Goal: Task Accomplishment & Management: Manage account settings

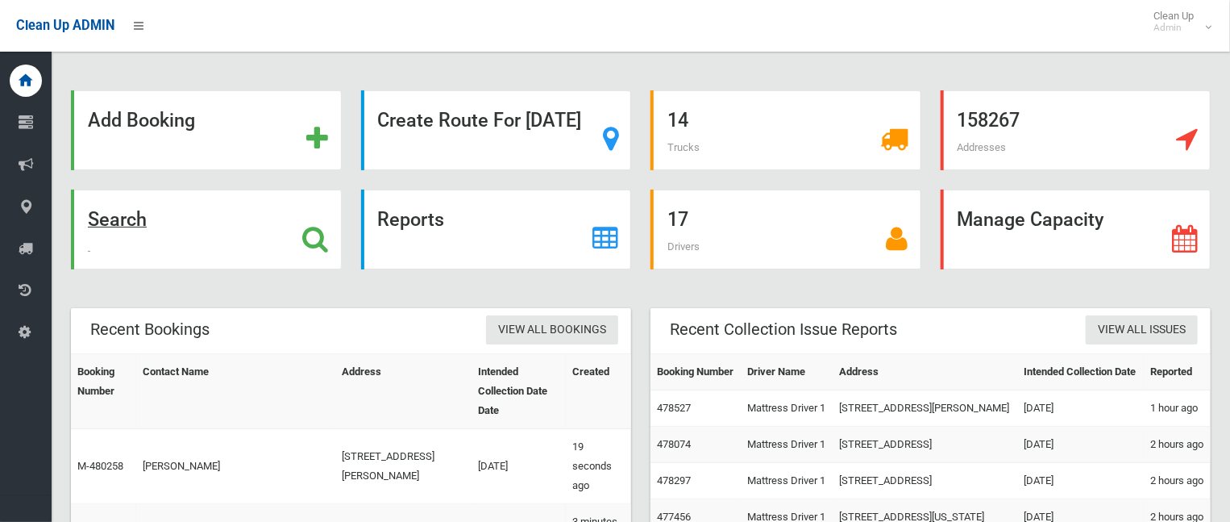
click at [147, 229] on strong "Search" at bounding box center [117, 219] width 59 height 23
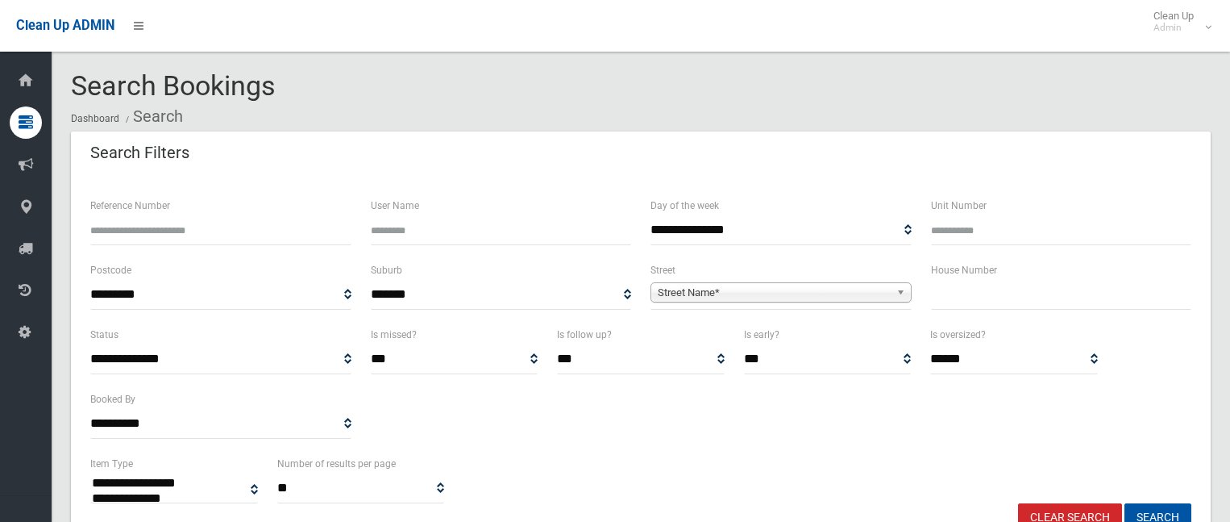
select select
click at [961, 306] on input "text" at bounding box center [1061, 295] width 261 height 30
type input "*"
click at [820, 298] on span "Street Name*" at bounding box center [774, 292] width 232 height 19
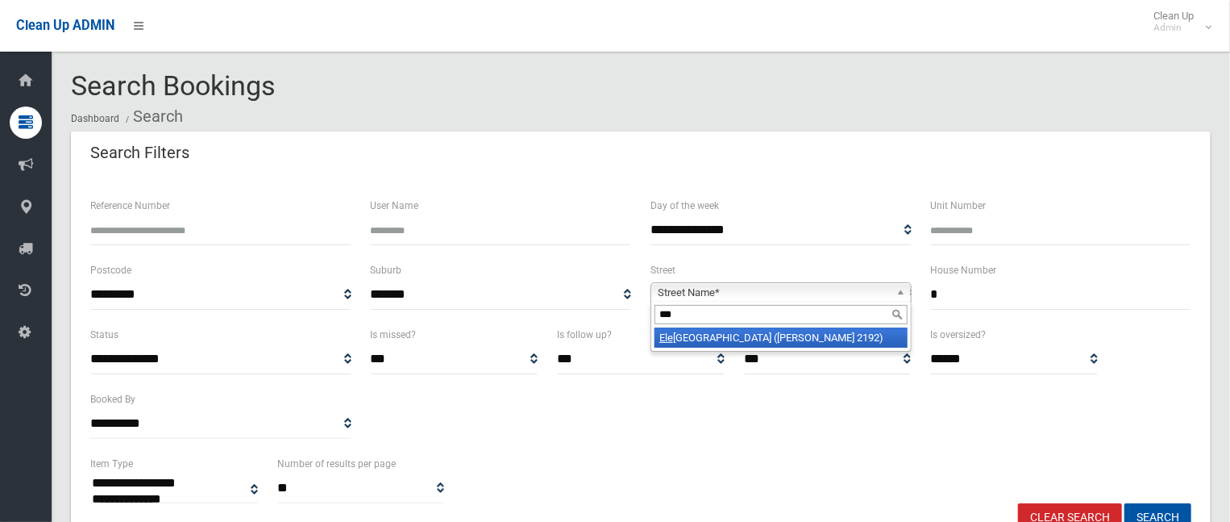
type input "***"
click at [748, 332] on li "Ele anor Avenue (BELMORE 2192)" at bounding box center [781, 337] width 253 height 20
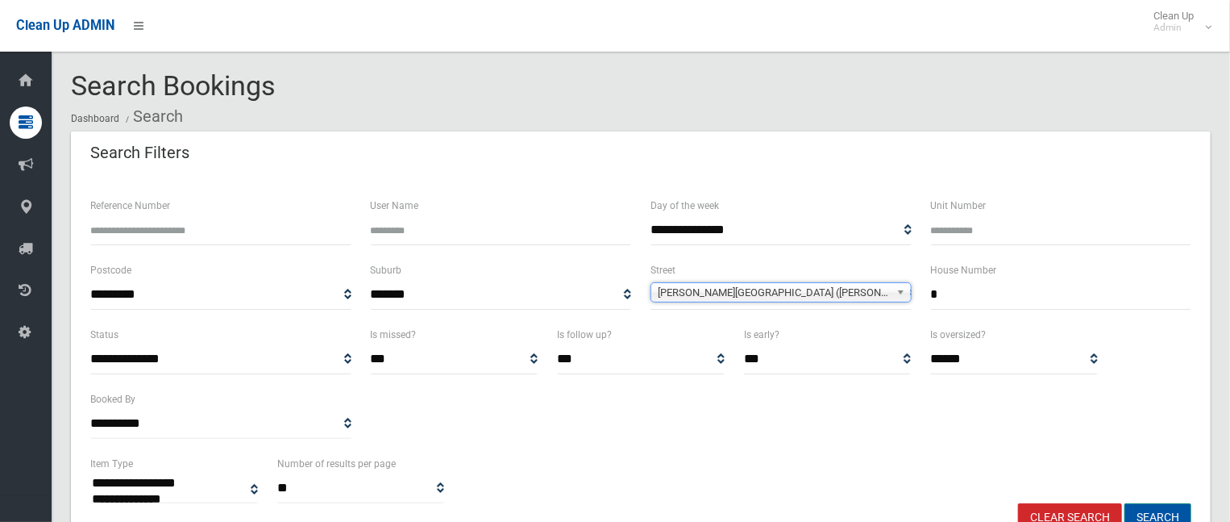
click at [1155, 513] on button "Search" at bounding box center [1158, 518] width 67 height 30
select select
drag, startPoint x: 1026, startPoint y: 300, endPoint x: 818, endPoint y: 318, distance: 208.0
click at [845, 312] on div "**********" at bounding box center [641, 292] width 1121 height 64
type input "*"
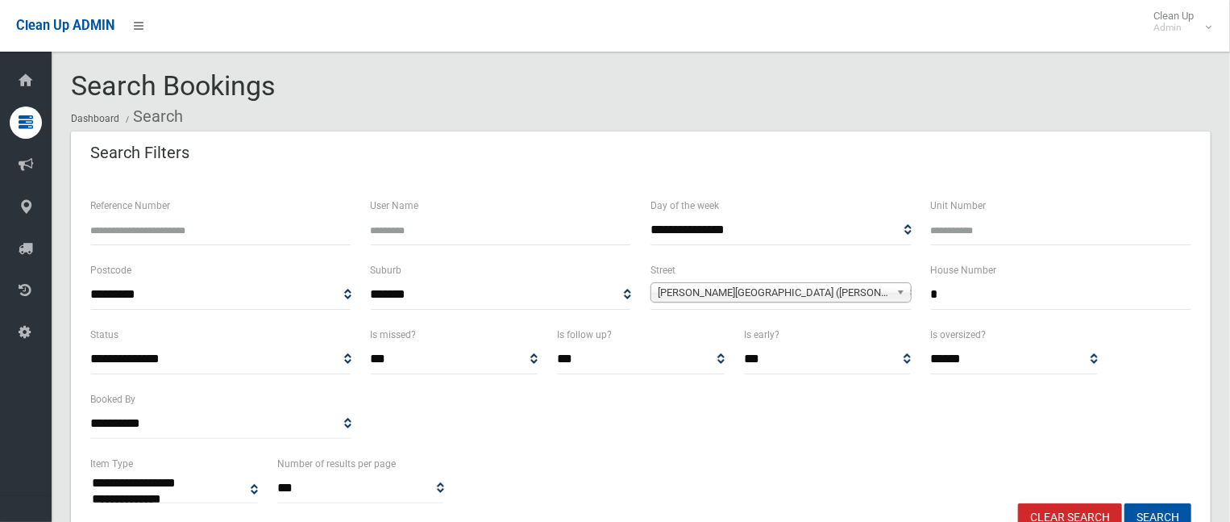
click at [774, 286] on span "Eleanor Avenue (BELMORE 2192)" at bounding box center [774, 292] width 232 height 19
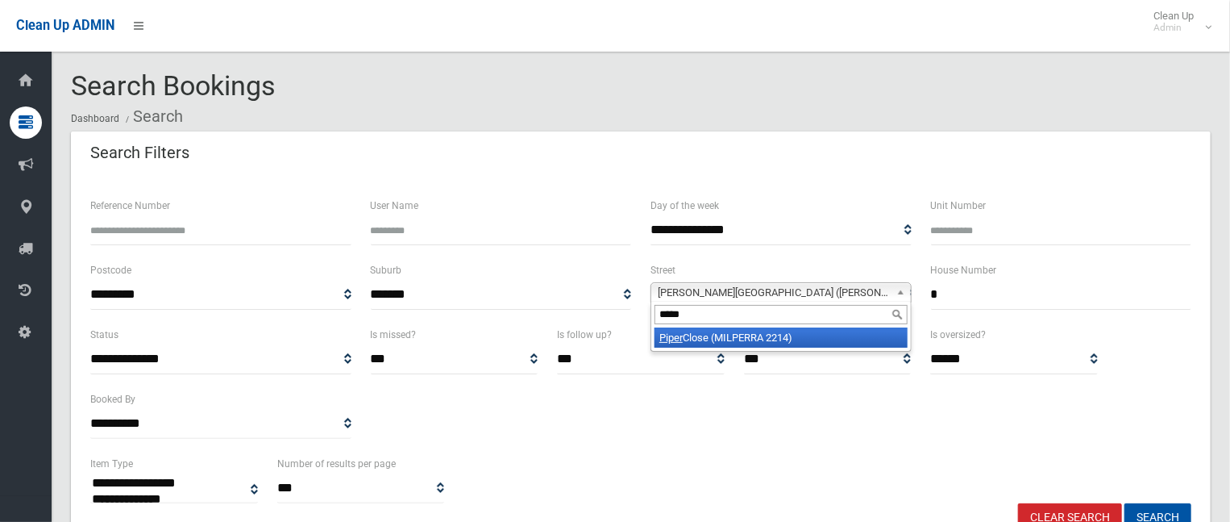
type input "*****"
click at [789, 339] on li "Piper Close (MILPERRA 2214)" at bounding box center [781, 337] width 253 height 20
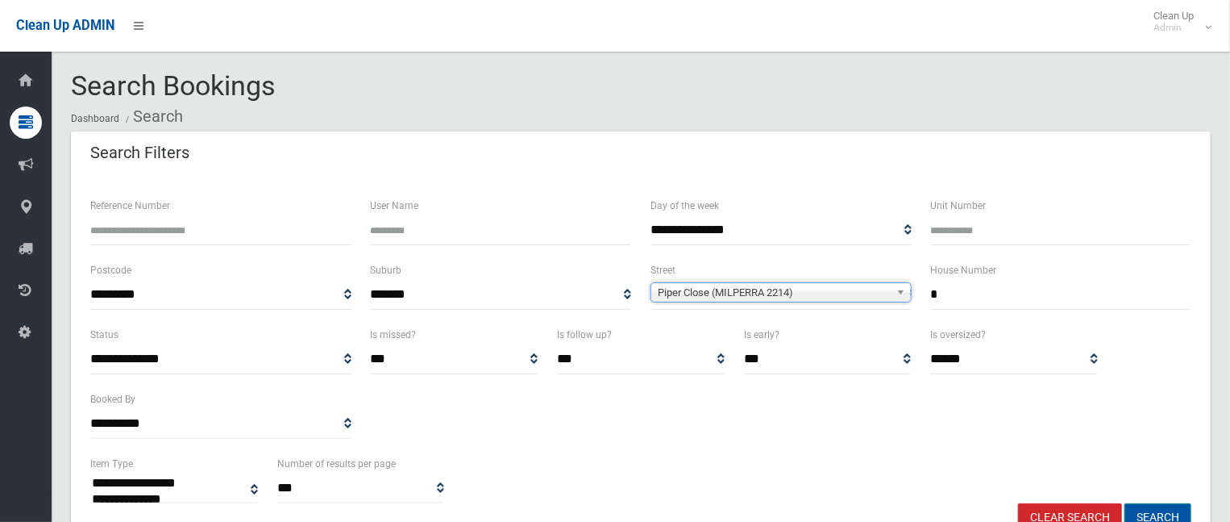
click at [1147, 515] on button "Search" at bounding box center [1158, 518] width 67 height 30
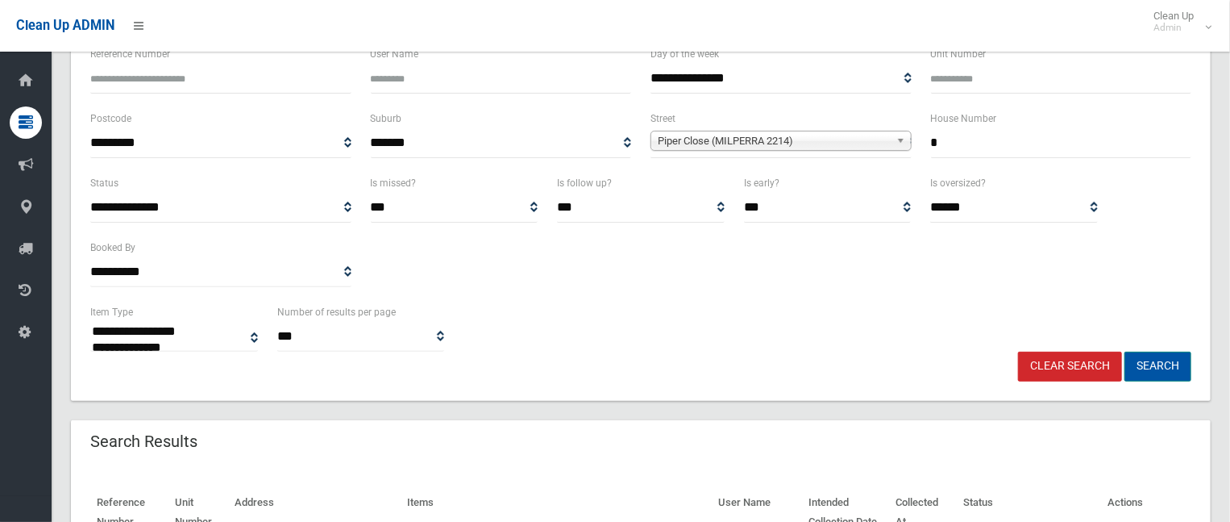
scroll to position [161, 0]
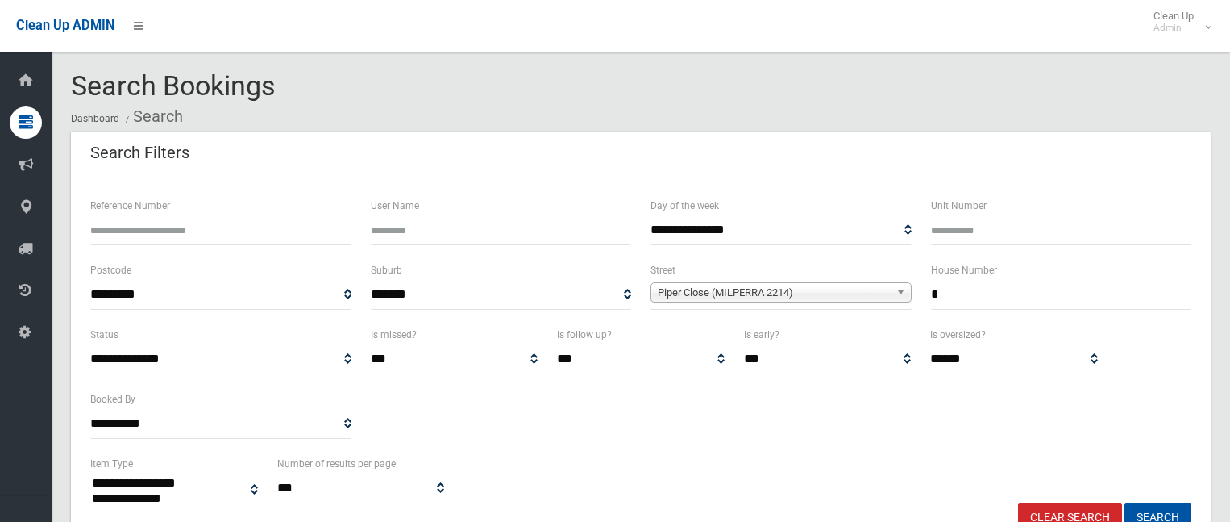
select select
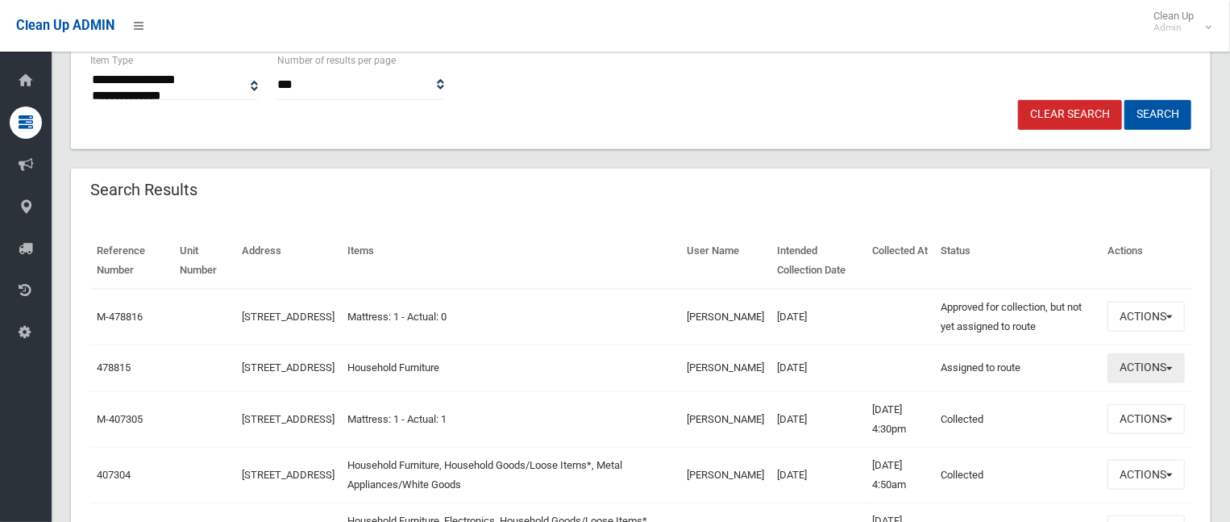
click at [1138, 376] on button "Actions" at bounding box center [1146, 368] width 77 height 30
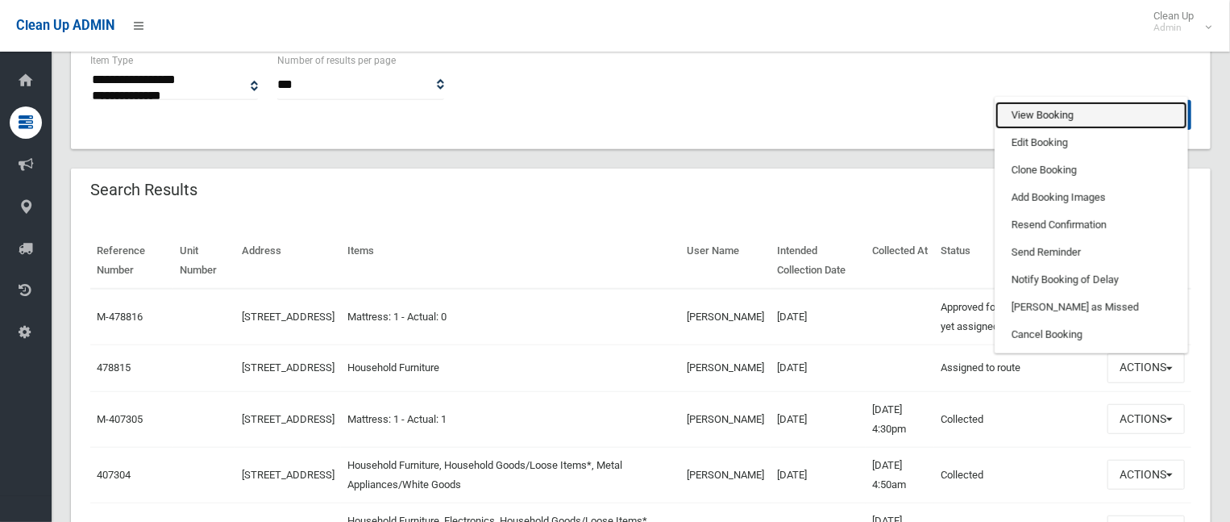
click at [1029, 127] on link "View Booking" at bounding box center [1092, 115] width 192 height 27
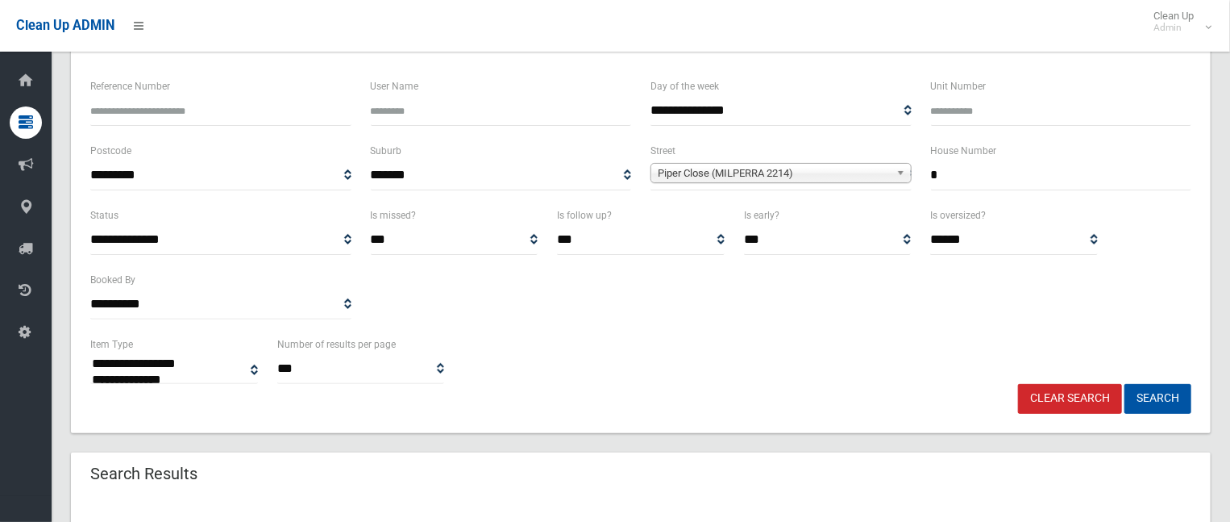
scroll to position [81, 0]
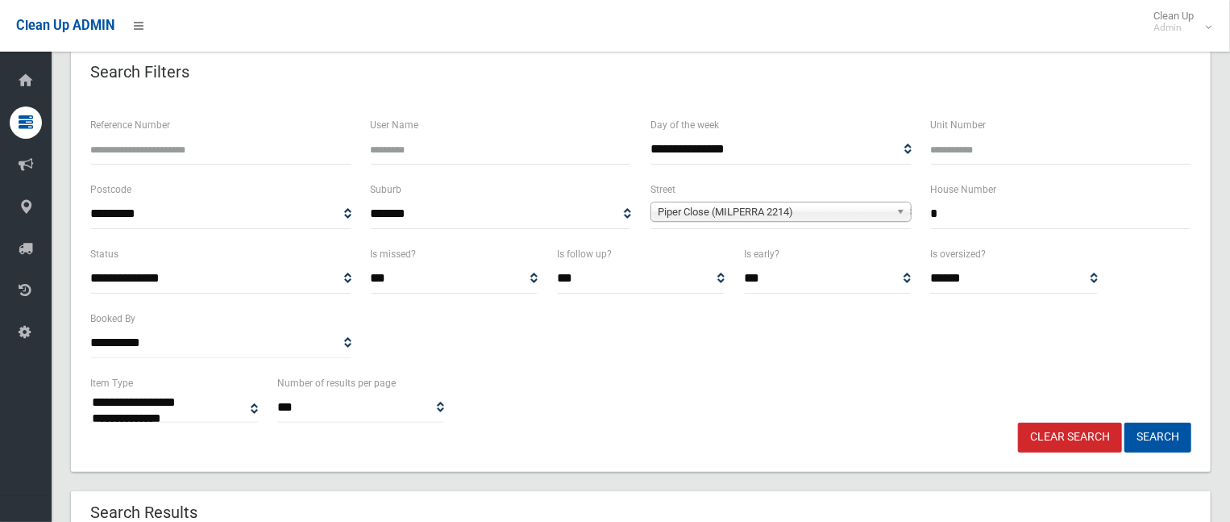
drag, startPoint x: 962, startPoint y: 214, endPoint x: 922, endPoint y: 215, distance: 39.5
click at [922, 215] on div "House Number *" at bounding box center [1062, 212] width 281 height 64
click at [1125, 422] on button "Search" at bounding box center [1158, 437] width 67 height 30
click at [1126, 428] on button "Search" at bounding box center [1158, 437] width 67 height 30
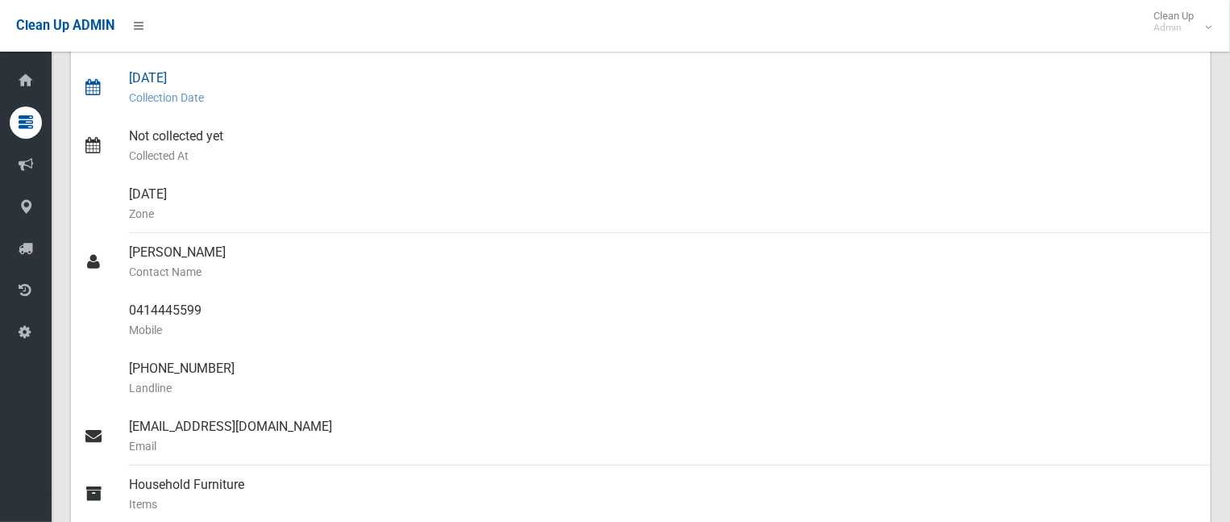
scroll to position [322, 0]
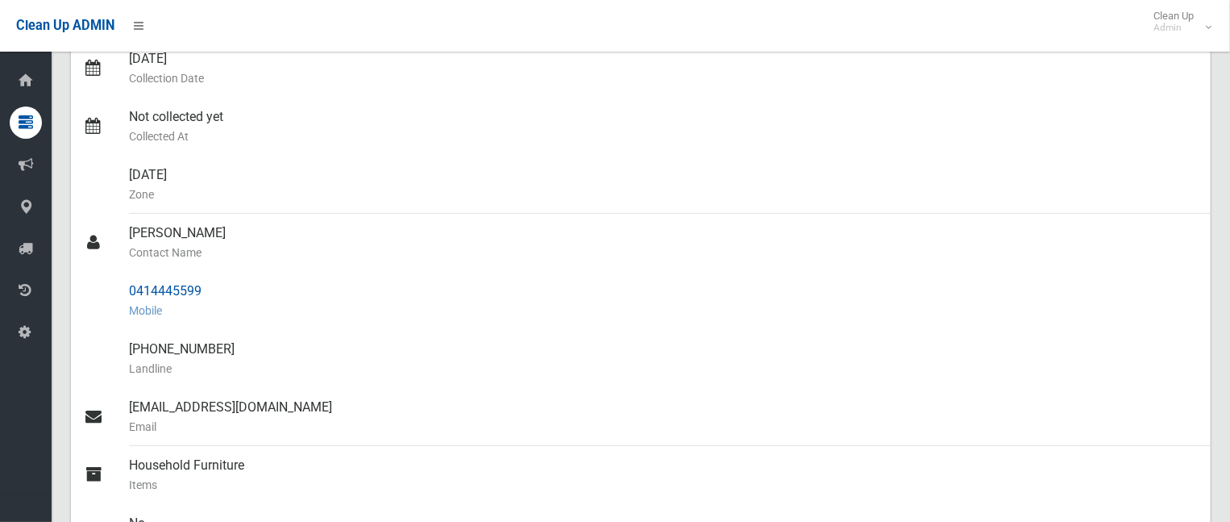
drag, startPoint x: 213, startPoint y: 289, endPoint x: 123, endPoint y: 289, distance: 90.3
click at [123, 289] on link "0414445599 Mobile" at bounding box center [641, 301] width 1140 height 58
copy link "0414445599"
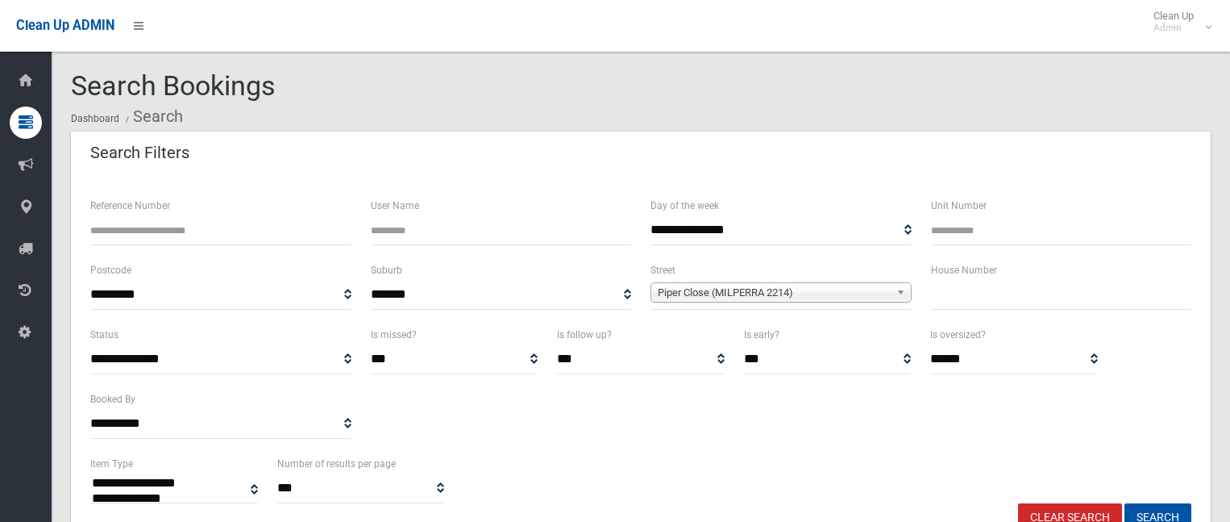
select select
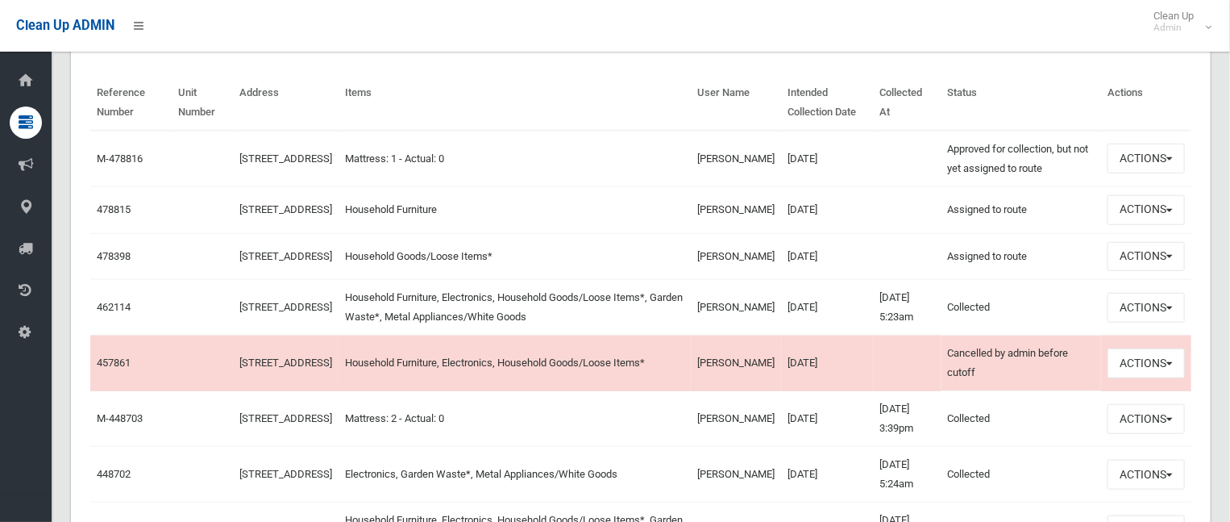
scroll to position [564, 0]
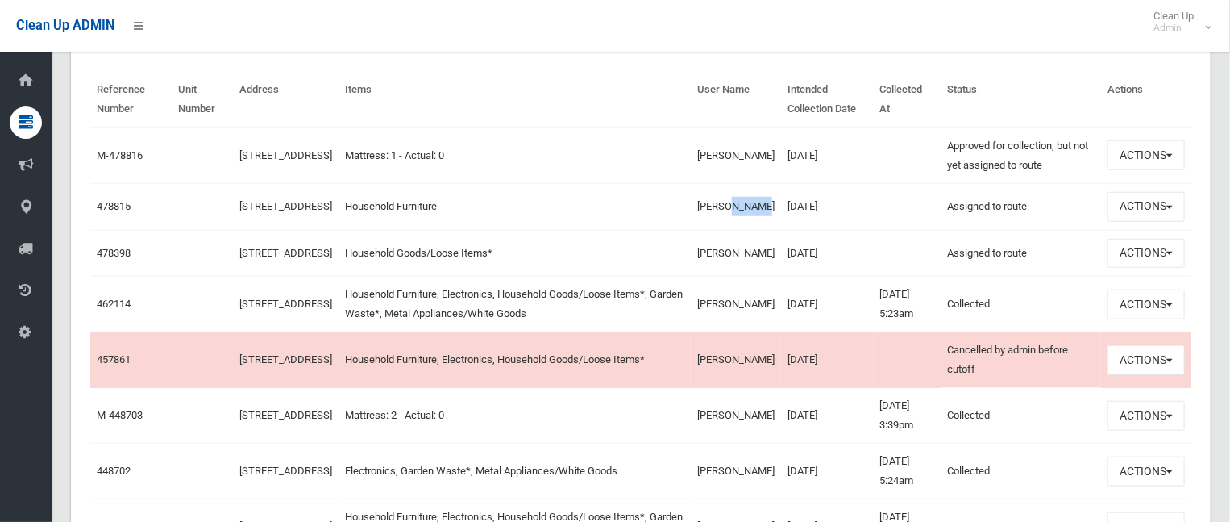
drag, startPoint x: 750, startPoint y: 210, endPoint x: 716, endPoint y: 209, distance: 33.9
click at [716, 209] on td "[PERSON_NAME]" at bounding box center [736, 206] width 90 height 47
copy td "Nabaki"
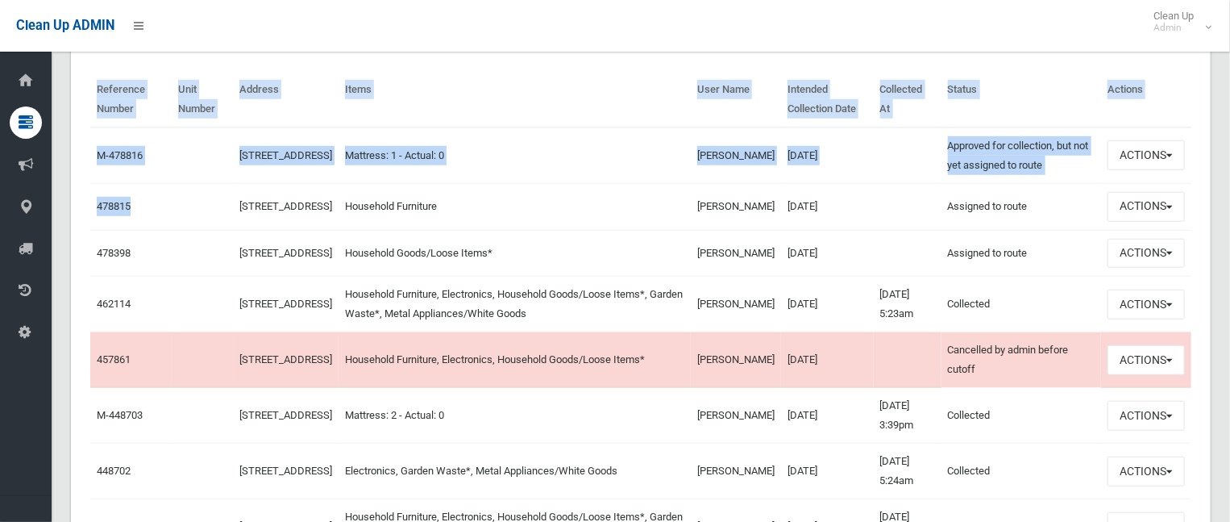
drag, startPoint x: 86, startPoint y: 150, endPoint x: 149, endPoint y: 199, distance: 79.8
click at [147, 230] on td "478815" at bounding box center [130, 206] width 81 height 47
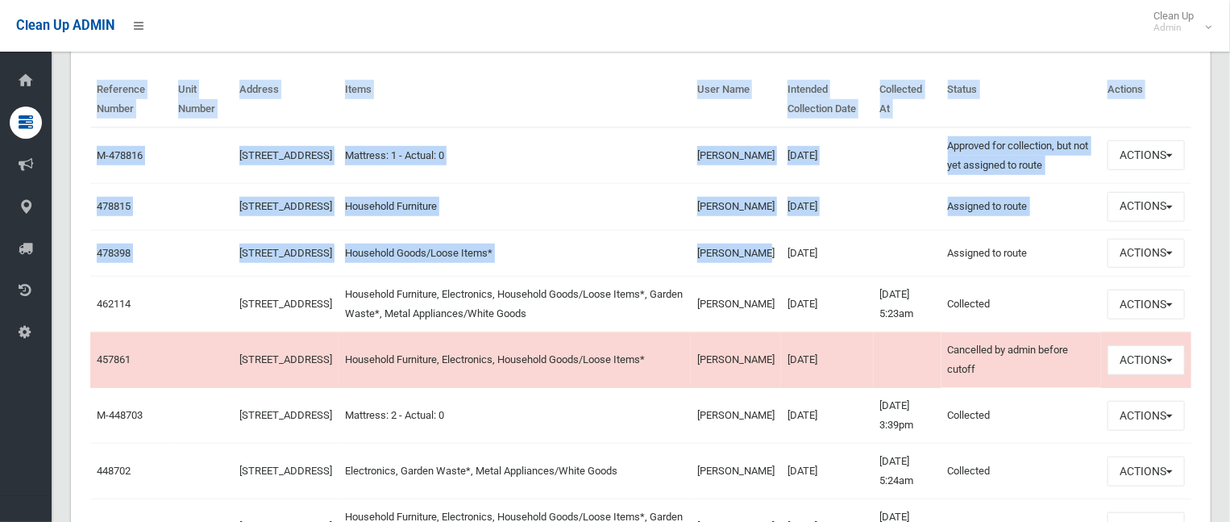
drag, startPoint x: 87, startPoint y: 151, endPoint x: 744, endPoint y: 263, distance: 666.6
drag, startPoint x: 1010, startPoint y: 86, endPoint x: 1023, endPoint y: 88, distance: 13.0
click at [1013, 85] on th "Status" at bounding box center [1022, 100] width 160 height 56
click at [1126, 206] on button "Actions" at bounding box center [1146, 207] width 77 height 30
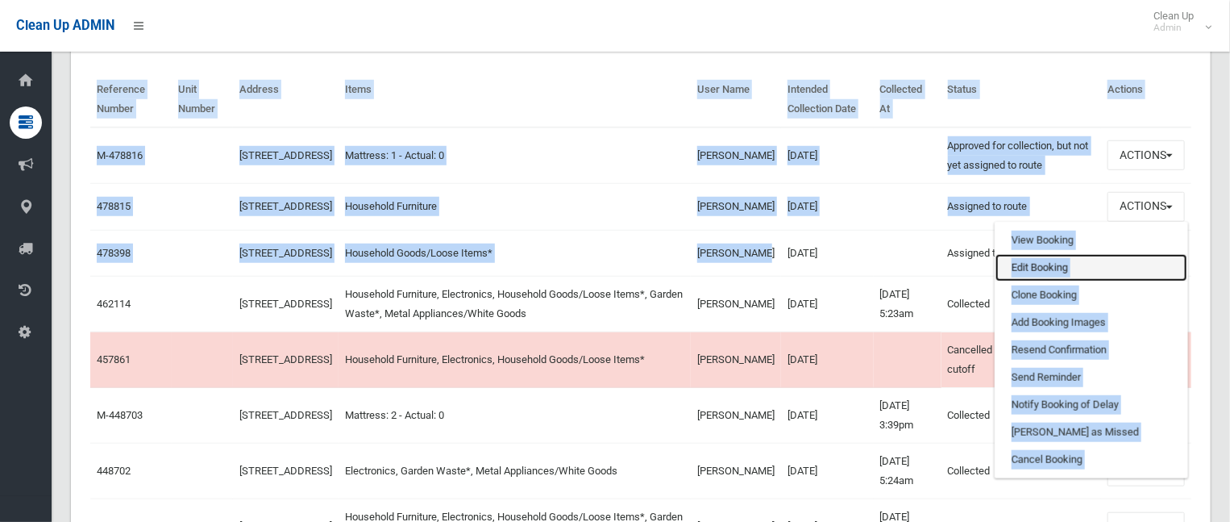
click at [1045, 268] on link "Edit Booking" at bounding box center [1092, 267] width 192 height 27
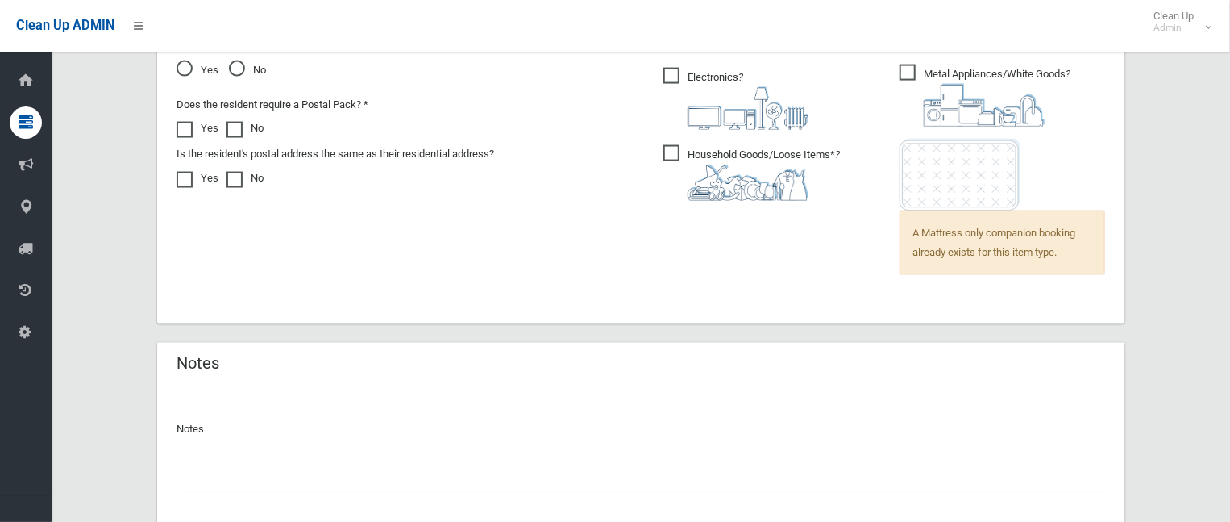
scroll to position [1333, 0]
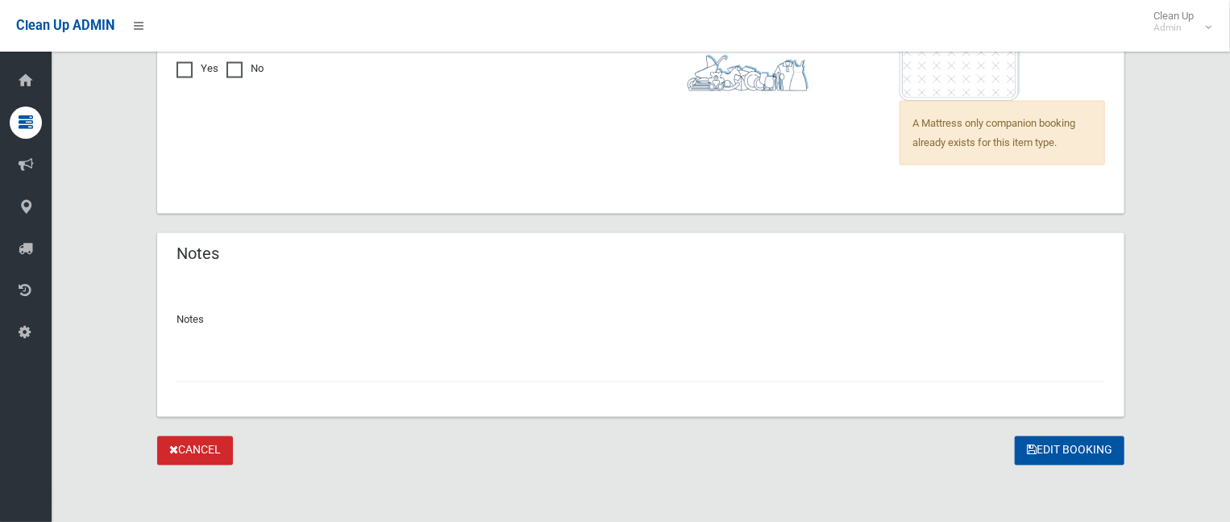
click at [273, 354] on input "text" at bounding box center [641, 367] width 929 height 30
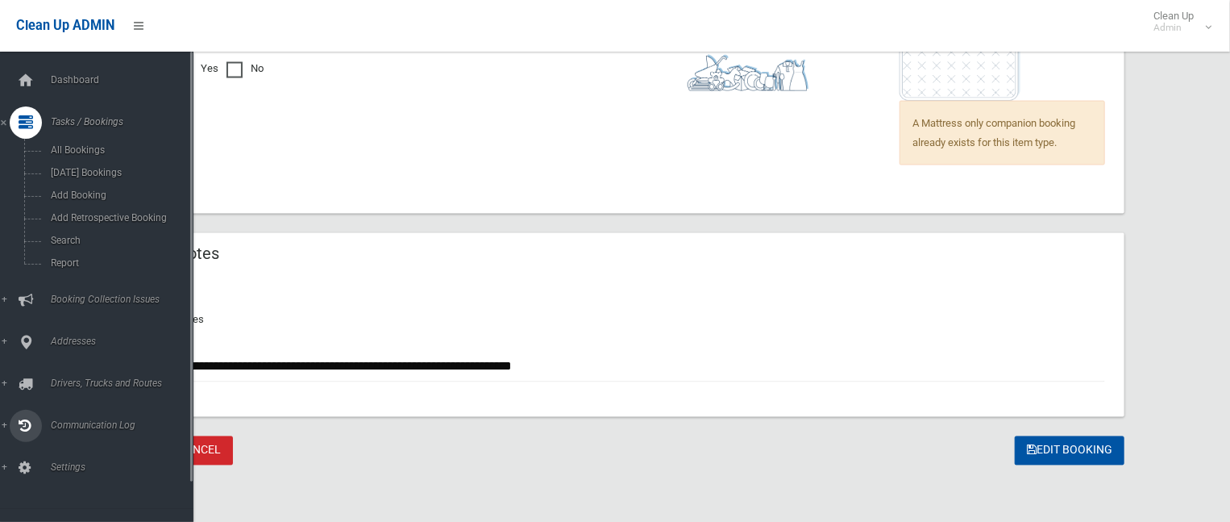
paste input "********"
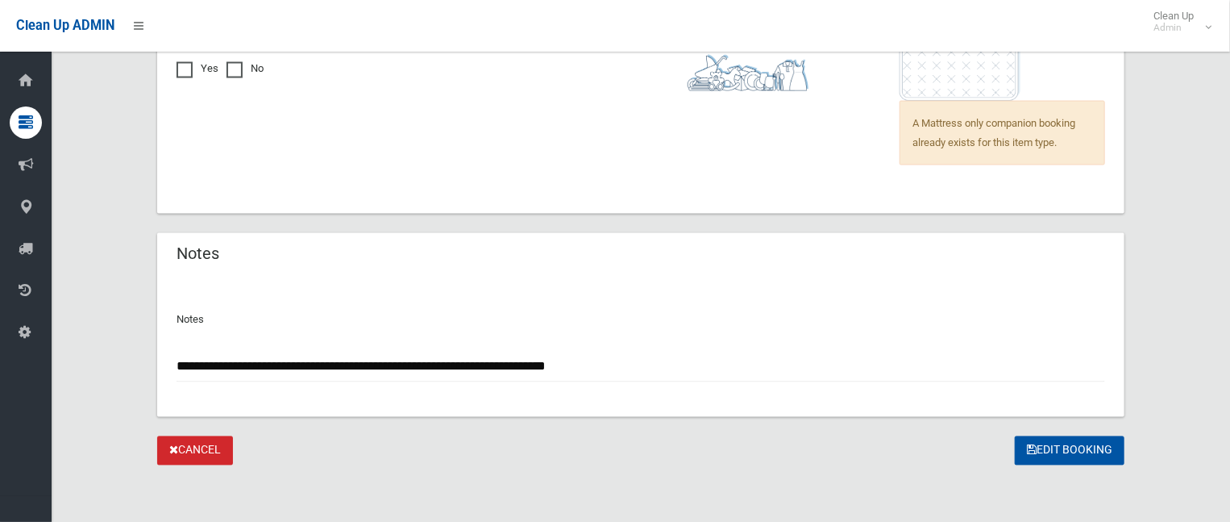
click at [825, 377] on input "**********" at bounding box center [641, 367] width 929 height 30
type input "**********"
click at [1016, 445] on button "Edit Booking" at bounding box center [1070, 451] width 110 height 30
